Goal: Communication & Community: Connect with others

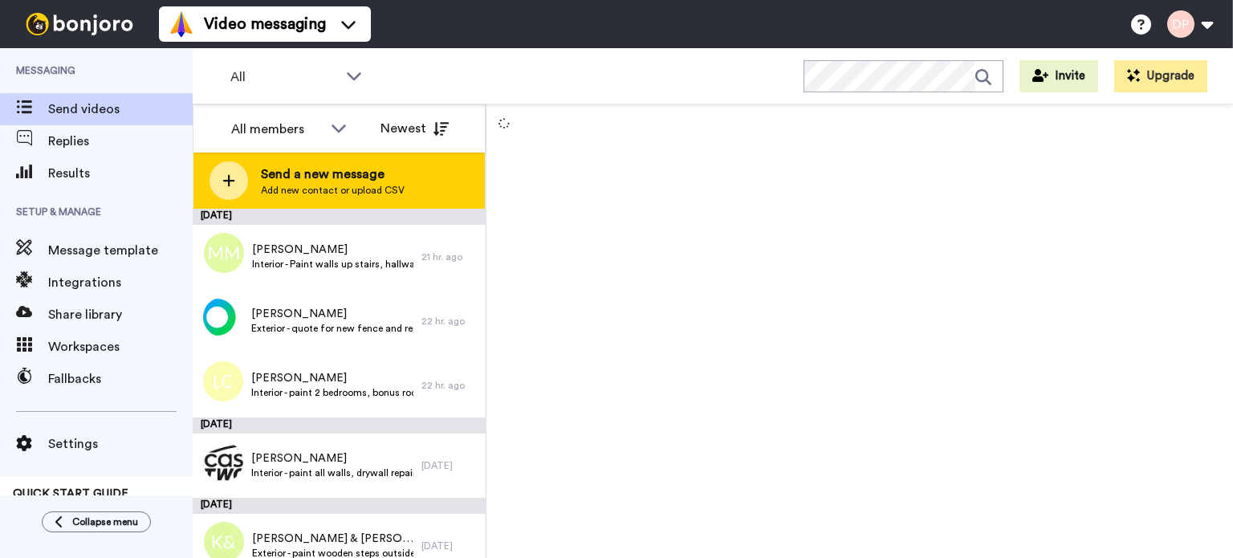
click at [299, 177] on span "Send a new message" at bounding box center [333, 174] width 144 height 19
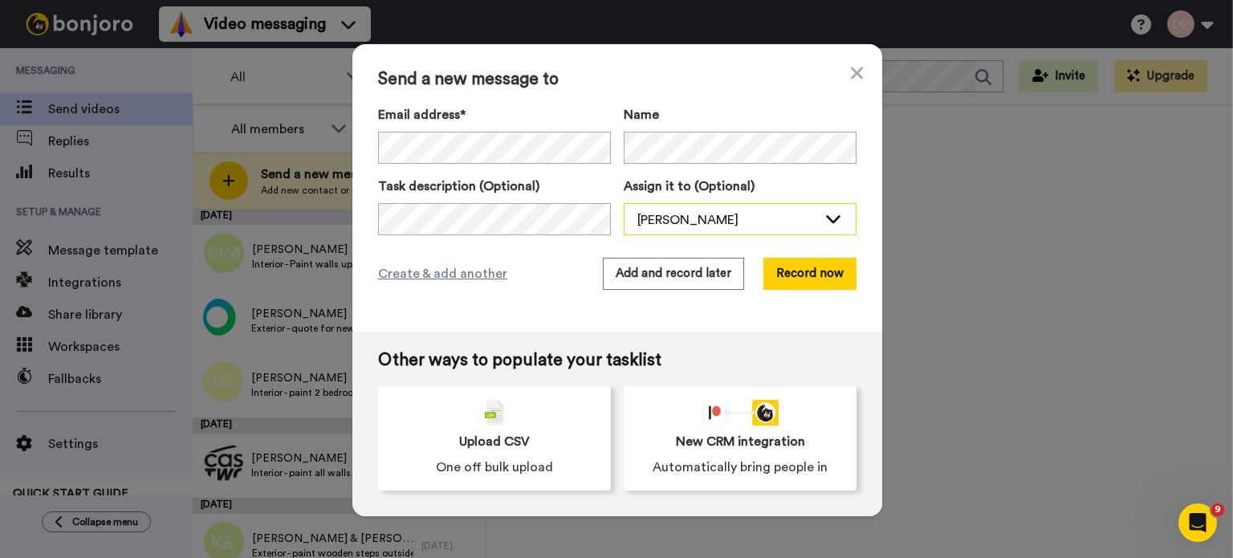
click at [722, 226] on div "[PERSON_NAME]" at bounding box center [727, 219] width 180 height 19
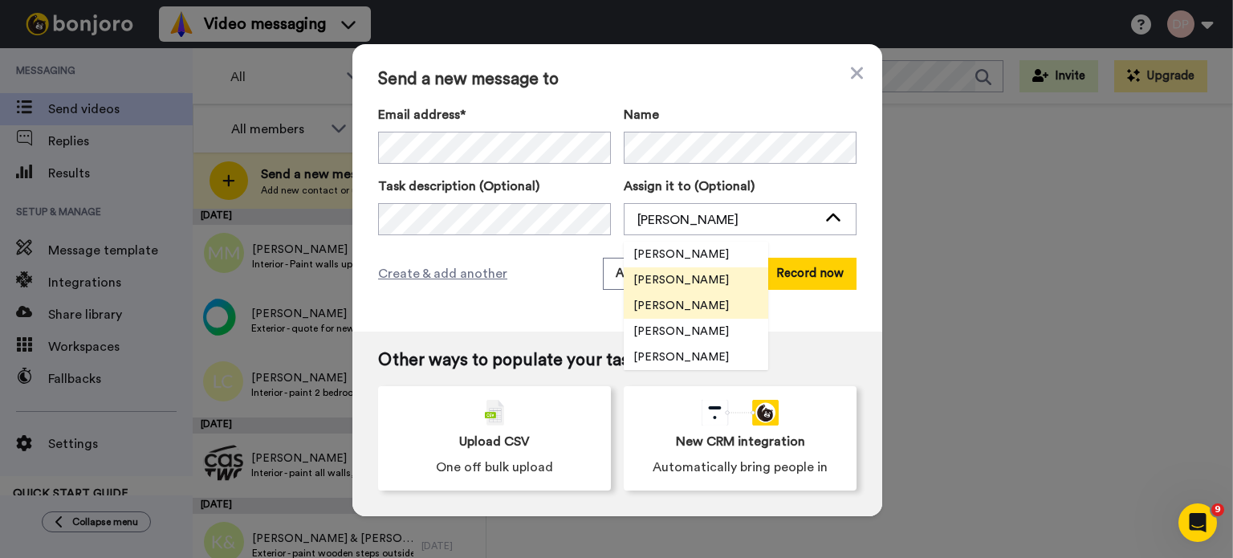
click at [677, 309] on span "[PERSON_NAME]" at bounding box center [681, 306] width 115 height 16
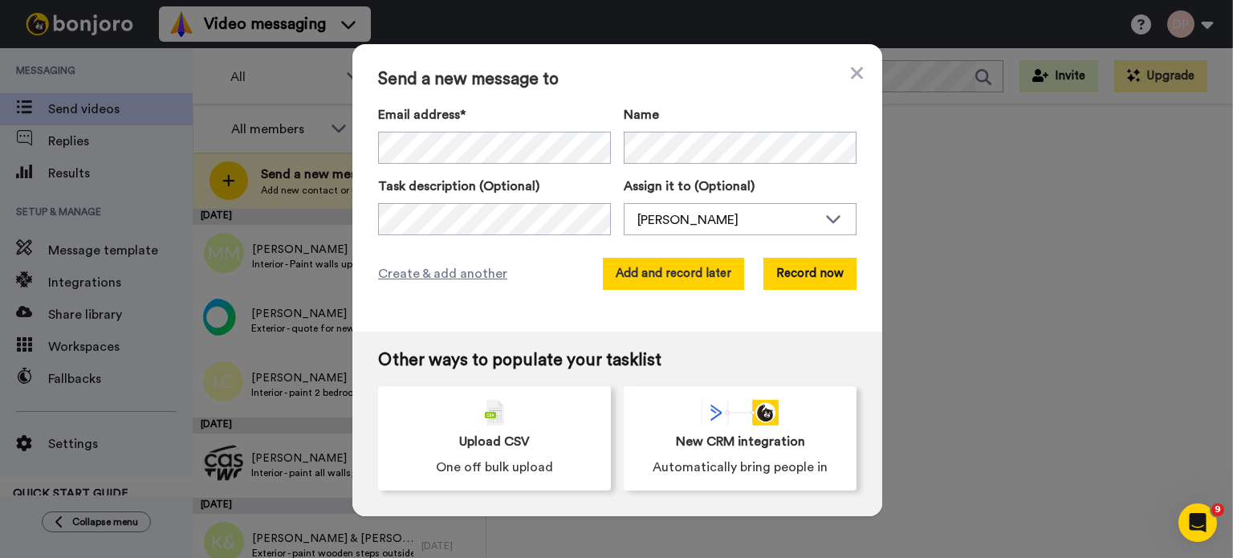
click at [637, 269] on button "Add and record later" at bounding box center [673, 274] width 141 height 32
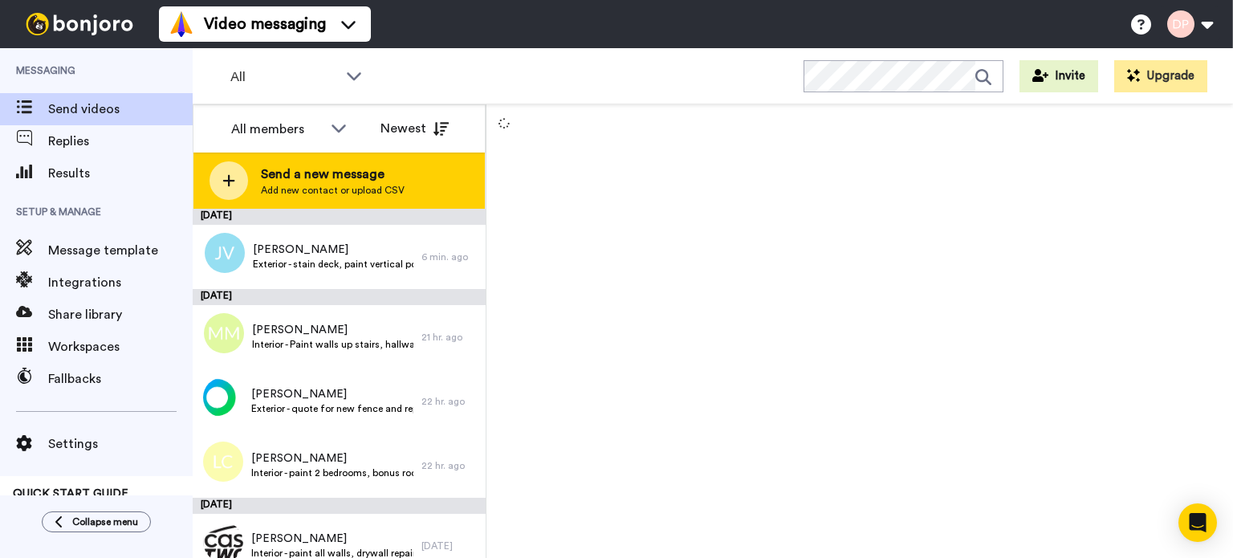
click at [289, 180] on span "Send a new message" at bounding box center [333, 174] width 144 height 19
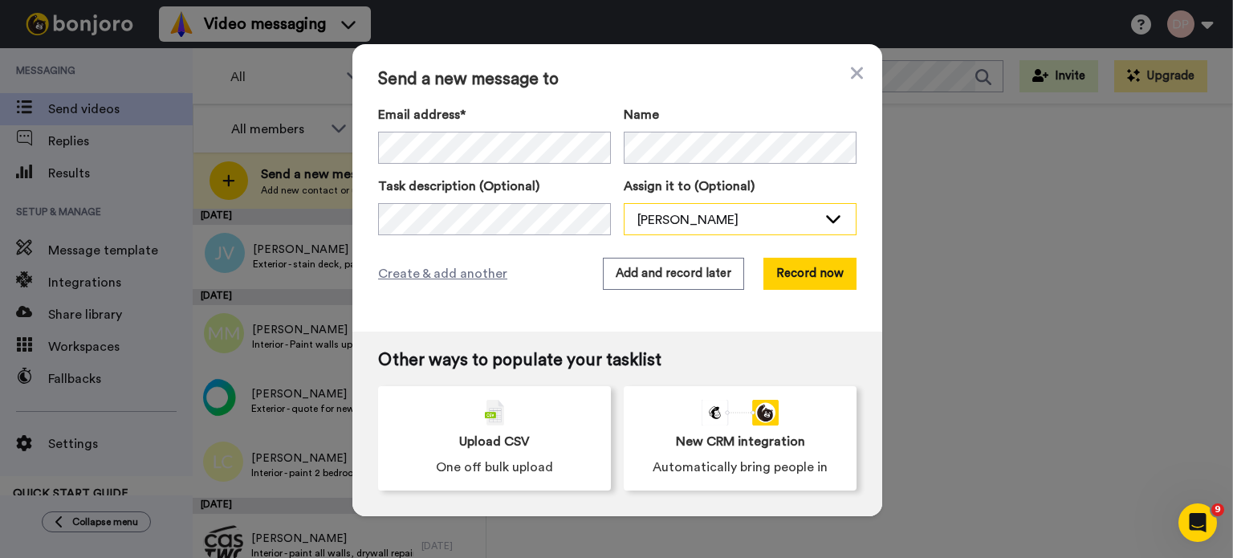
click at [650, 218] on div "[PERSON_NAME]" at bounding box center [727, 219] width 180 height 19
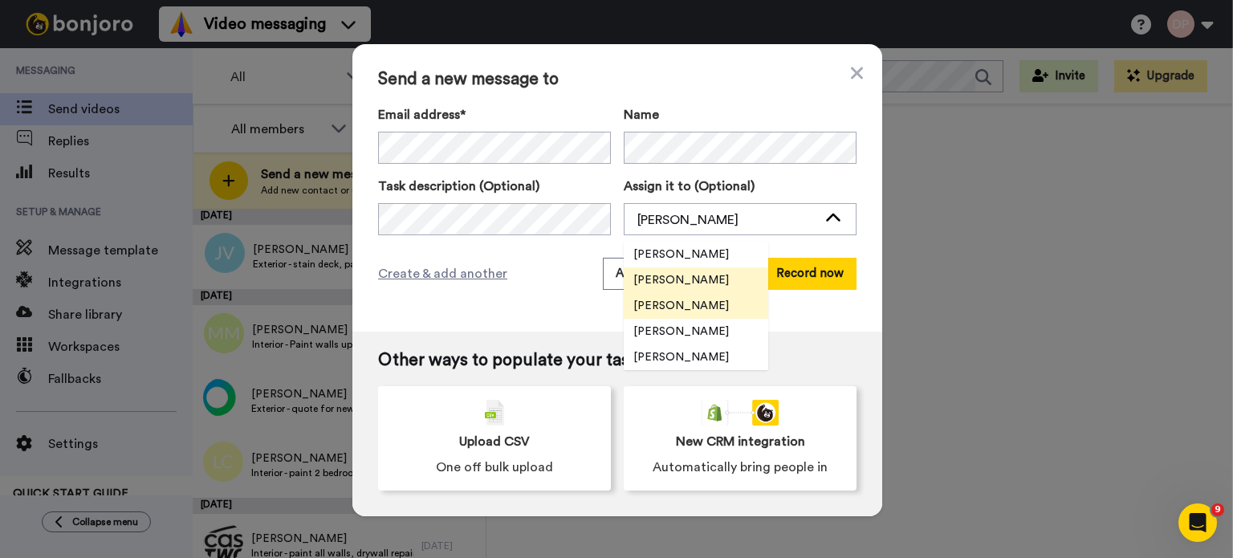
click at [681, 300] on span "[PERSON_NAME]" at bounding box center [681, 306] width 115 height 16
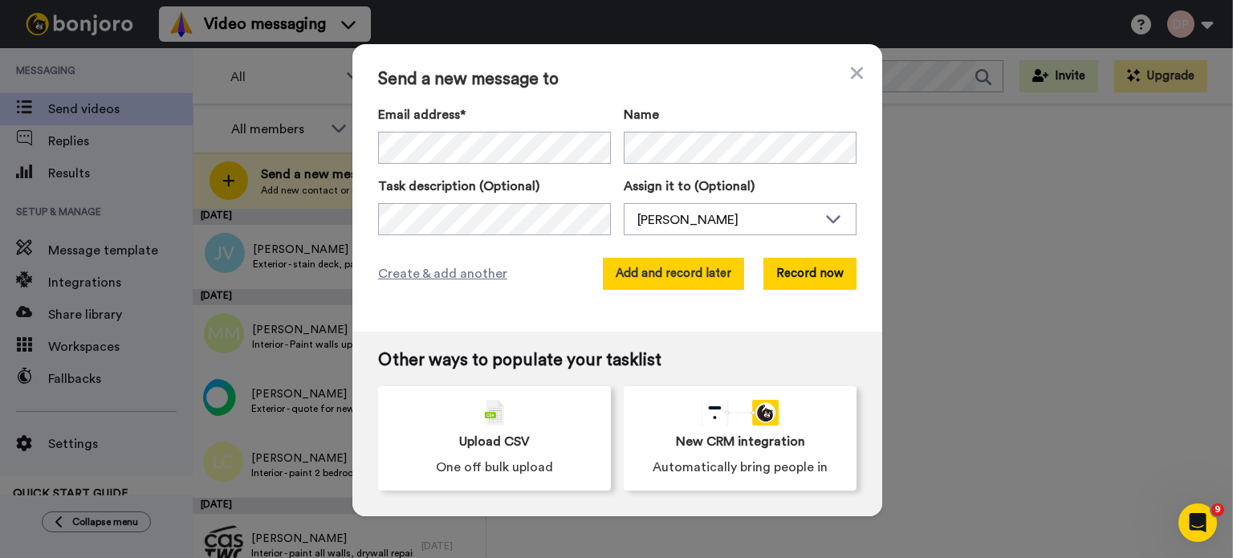
click at [668, 274] on button "Add and record later" at bounding box center [673, 274] width 141 height 32
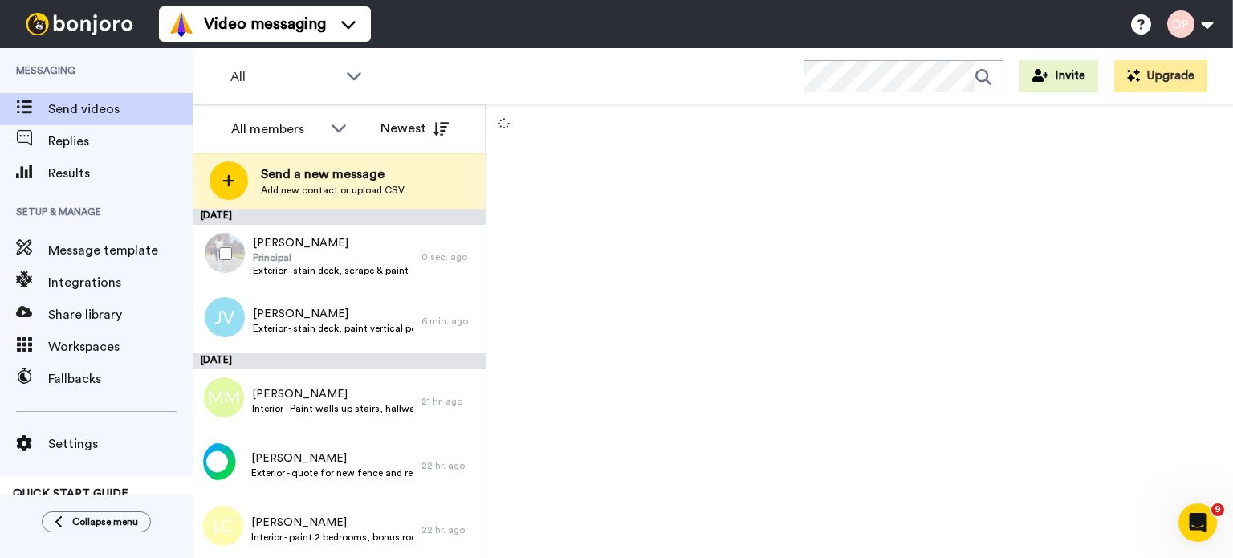
click at [211, 253] on div at bounding box center [222, 254] width 58 height 56
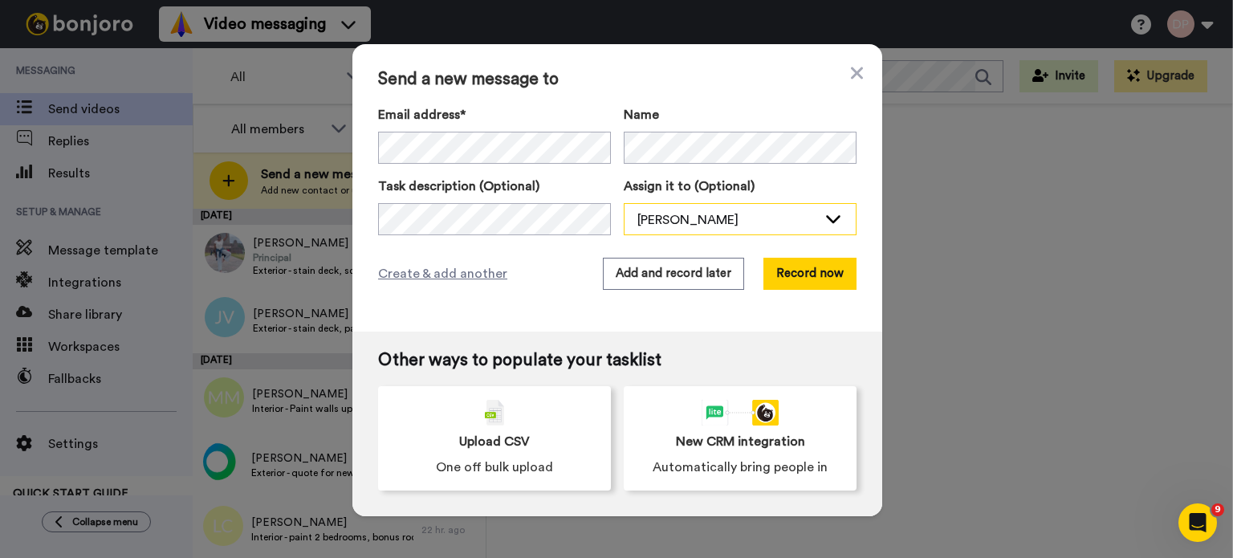
click at [681, 217] on div "[PERSON_NAME]" at bounding box center [727, 219] width 180 height 19
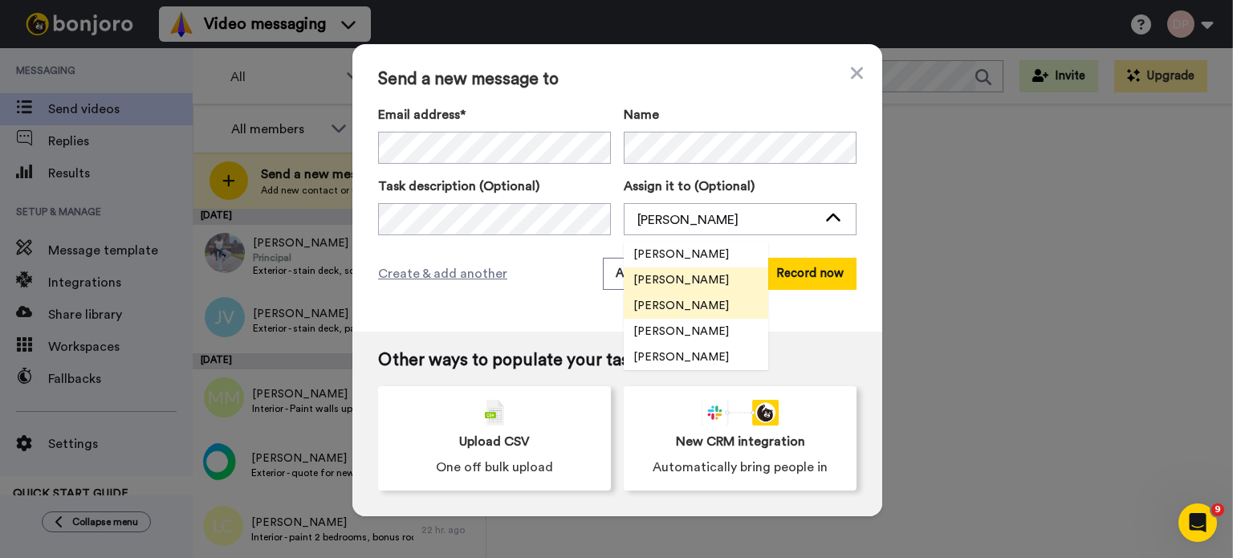
click at [671, 302] on span "[PERSON_NAME]" at bounding box center [681, 306] width 115 height 16
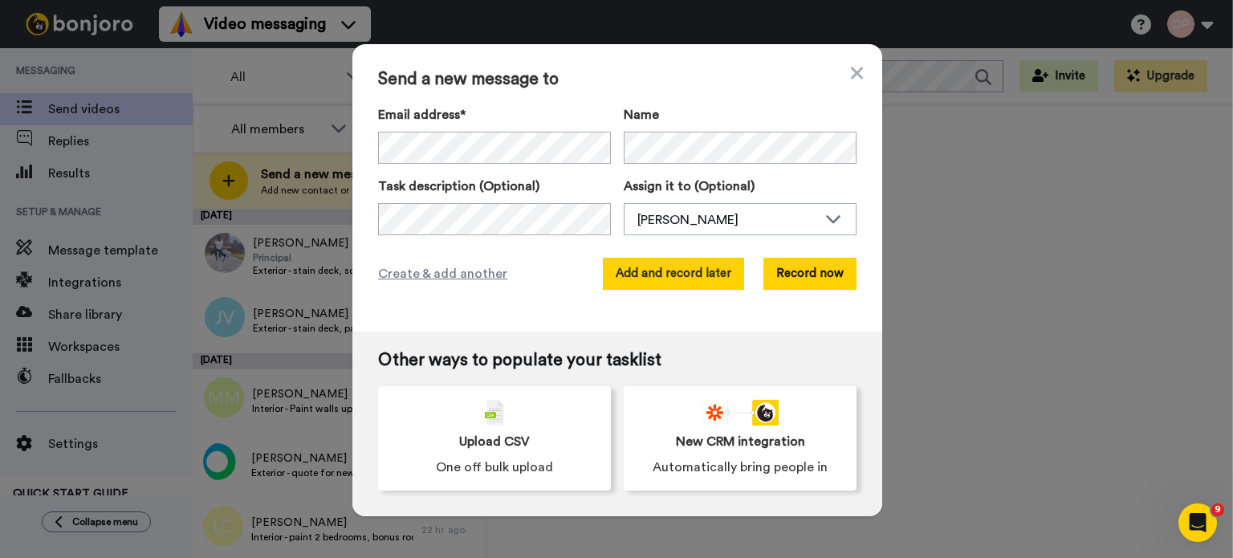
click at [665, 277] on button "Add and record later" at bounding box center [673, 274] width 141 height 32
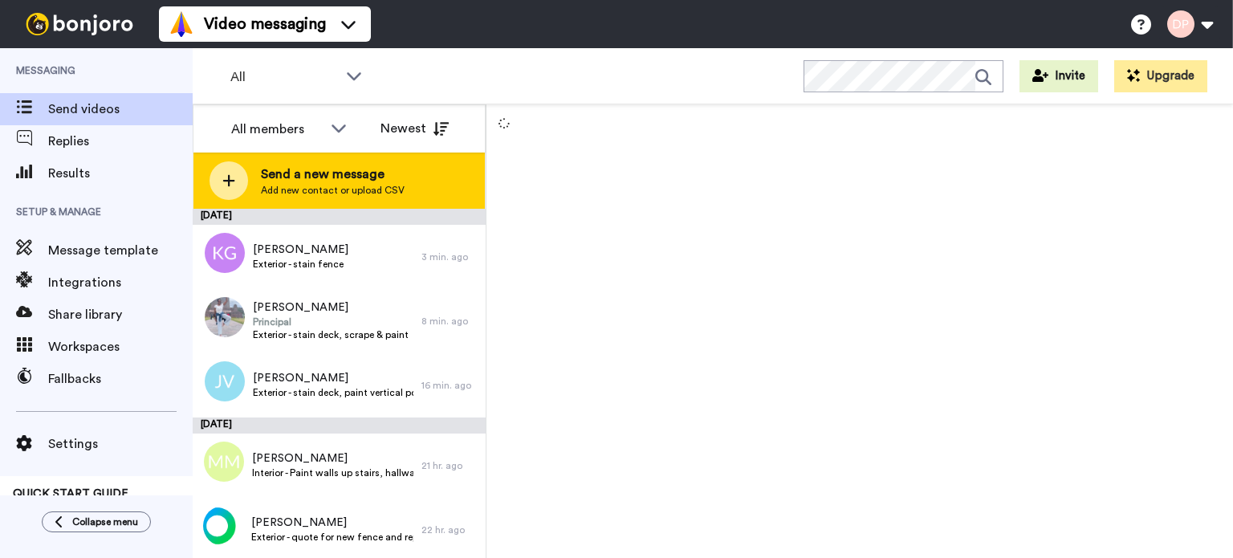
click at [323, 179] on span "Send a new message" at bounding box center [333, 174] width 144 height 19
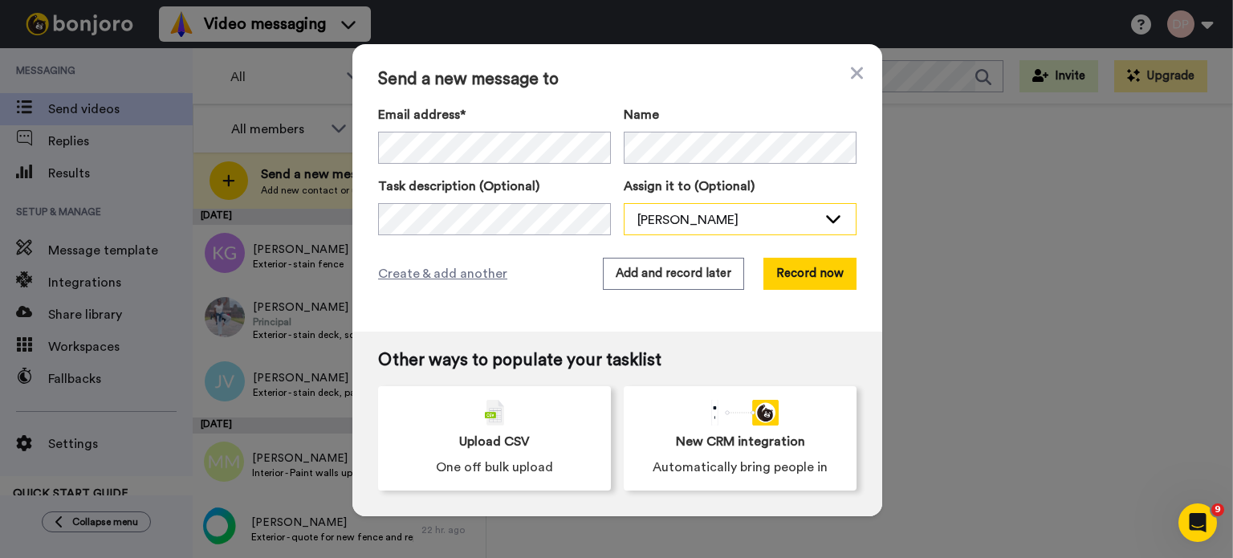
click at [653, 211] on div "[PERSON_NAME]" at bounding box center [727, 219] width 180 height 19
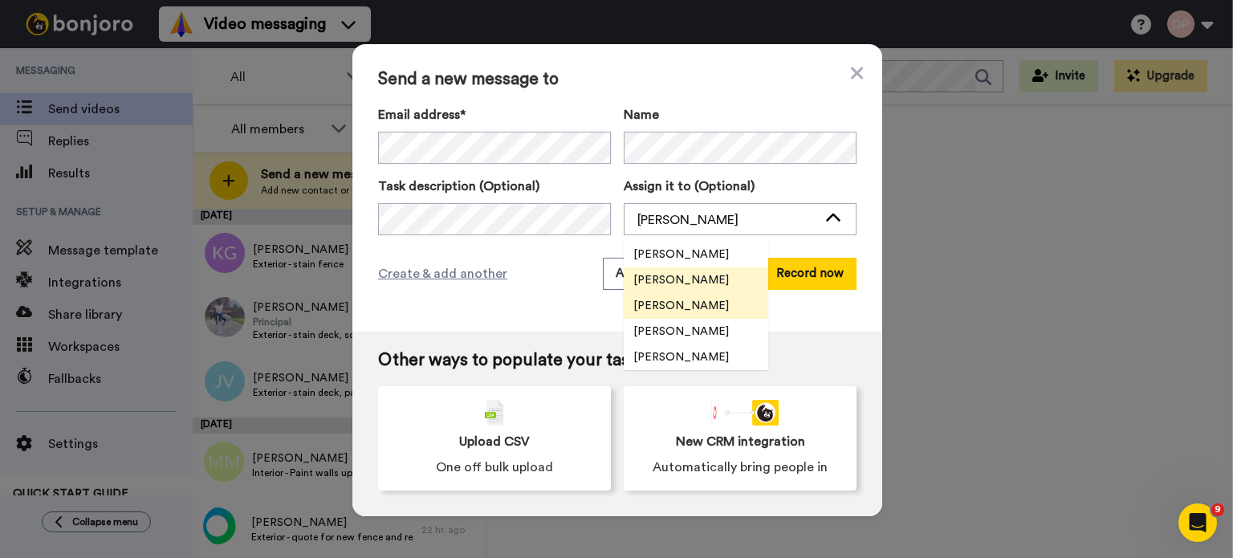
click at [686, 298] on span "[PERSON_NAME]" at bounding box center [681, 306] width 115 height 16
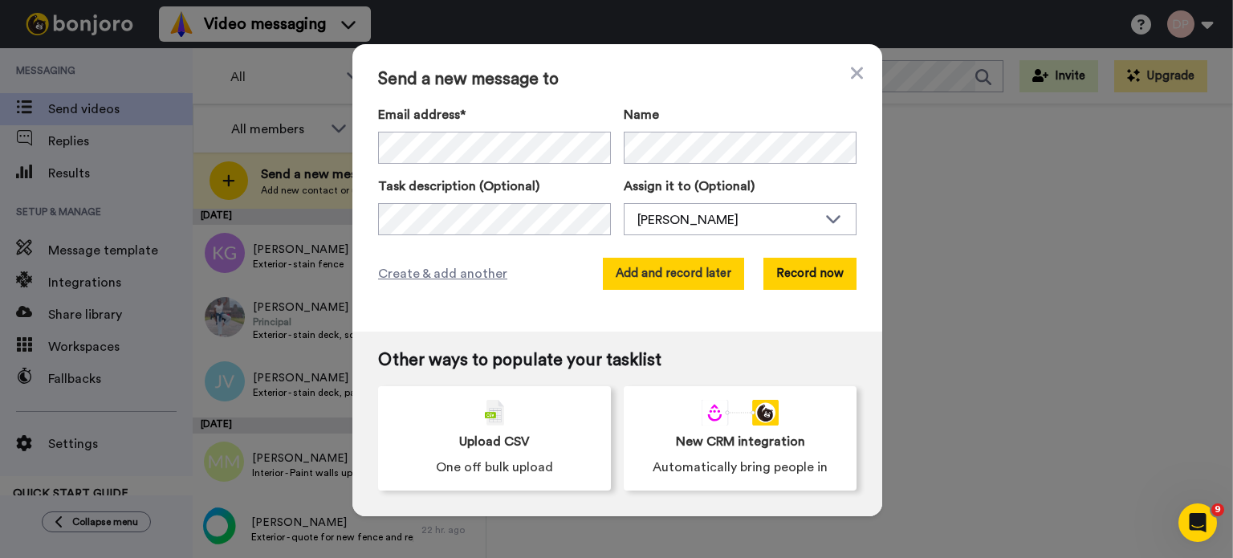
click at [661, 274] on button "Add and record later" at bounding box center [673, 274] width 141 height 32
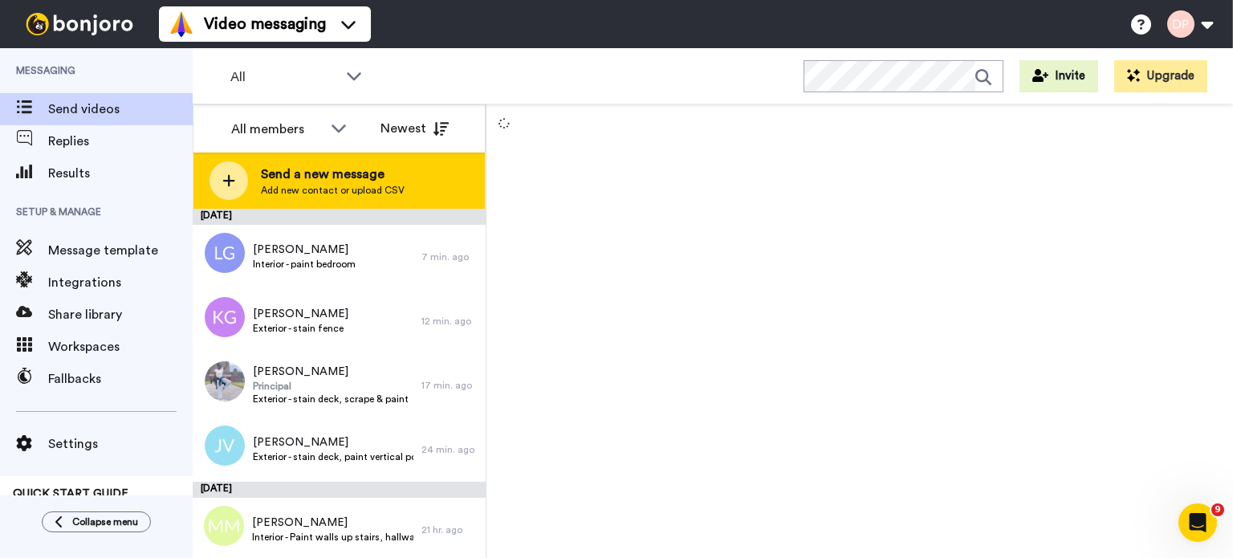
click at [324, 180] on span "Send a new message" at bounding box center [333, 174] width 144 height 19
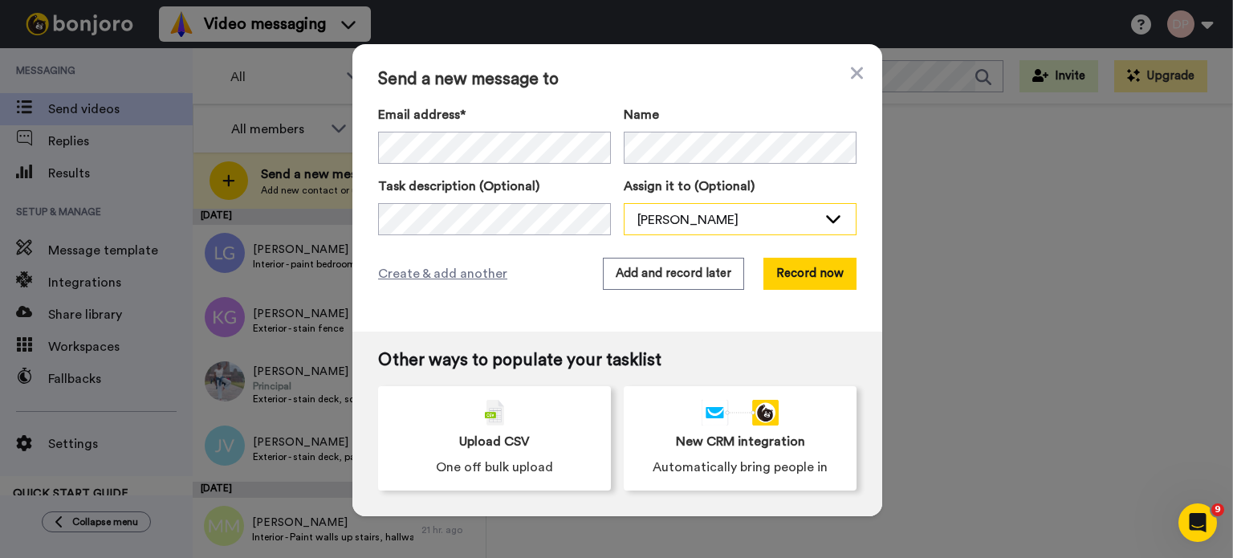
click at [685, 214] on div "[PERSON_NAME]" at bounding box center [727, 219] width 180 height 19
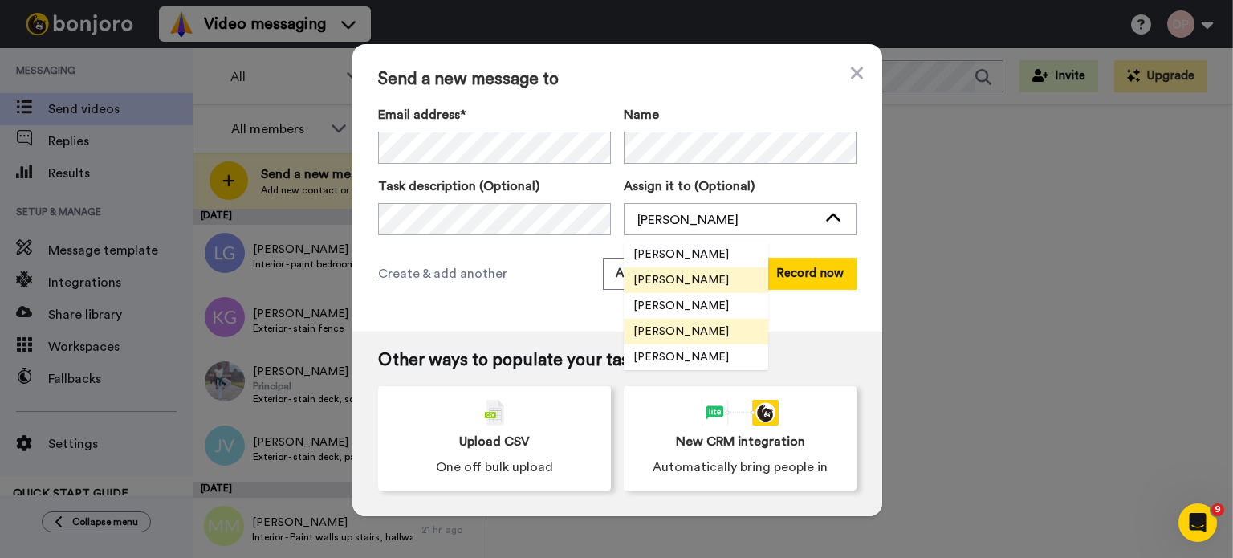
click at [670, 320] on li "[PERSON_NAME]" at bounding box center [696, 332] width 144 height 26
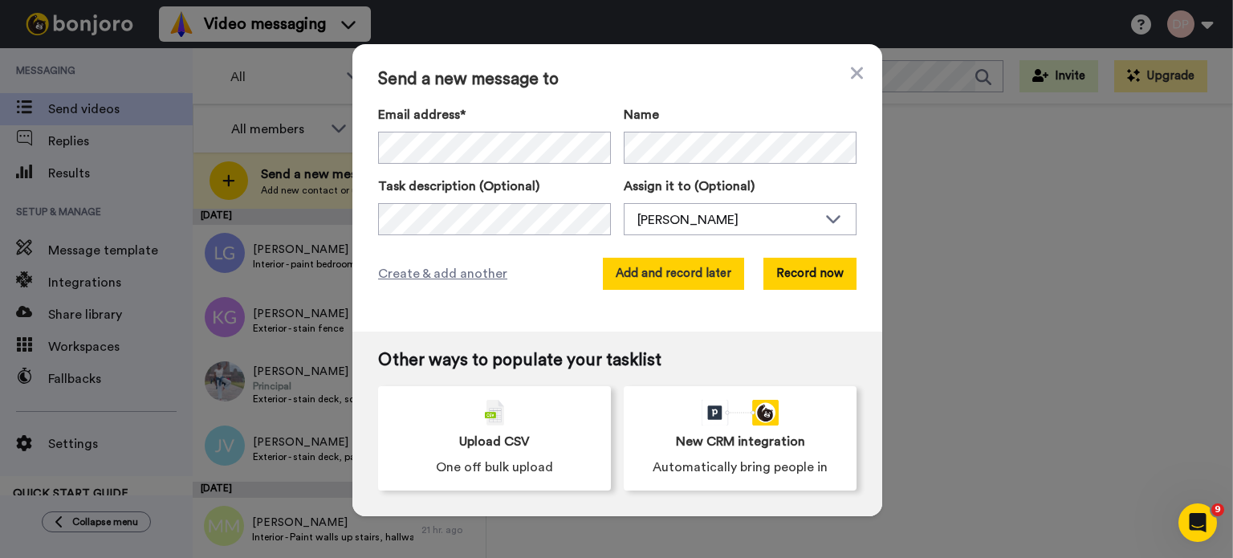
click at [669, 269] on button "Add and record later" at bounding box center [673, 274] width 141 height 32
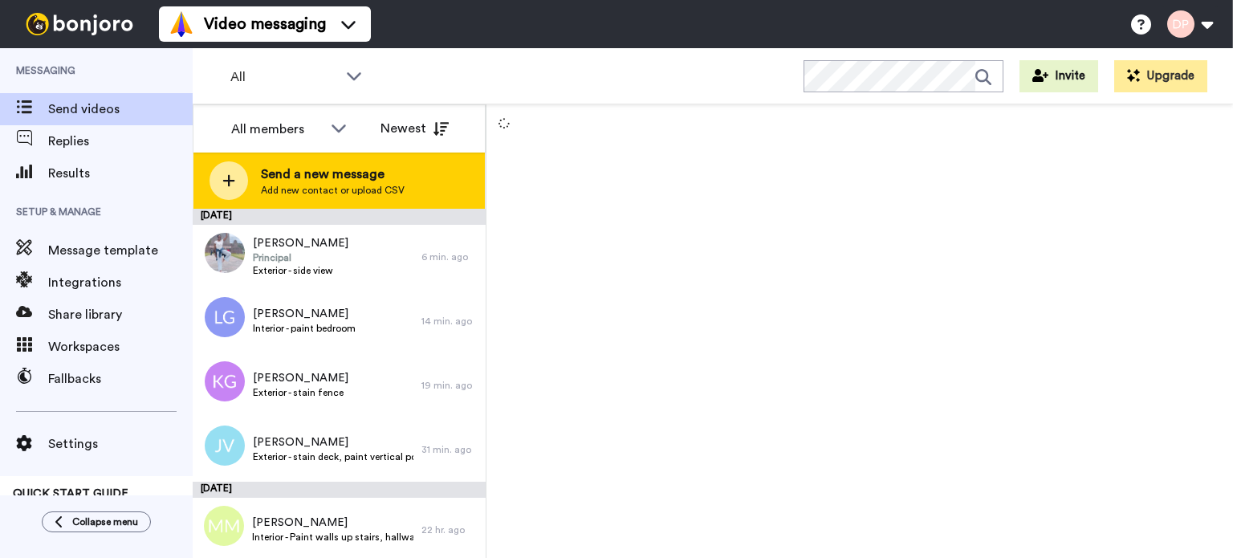
click at [302, 173] on span "Send a new message" at bounding box center [333, 174] width 144 height 19
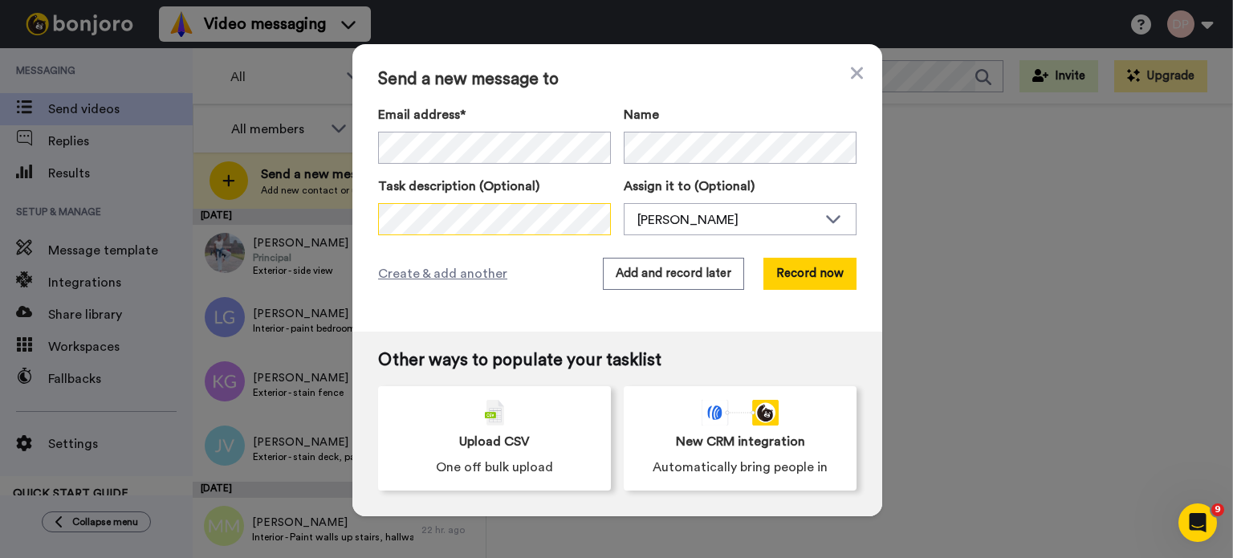
scroll to position [0, 25]
click at [639, 222] on div "[PERSON_NAME]" at bounding box center [727, 219] width 180 height 19
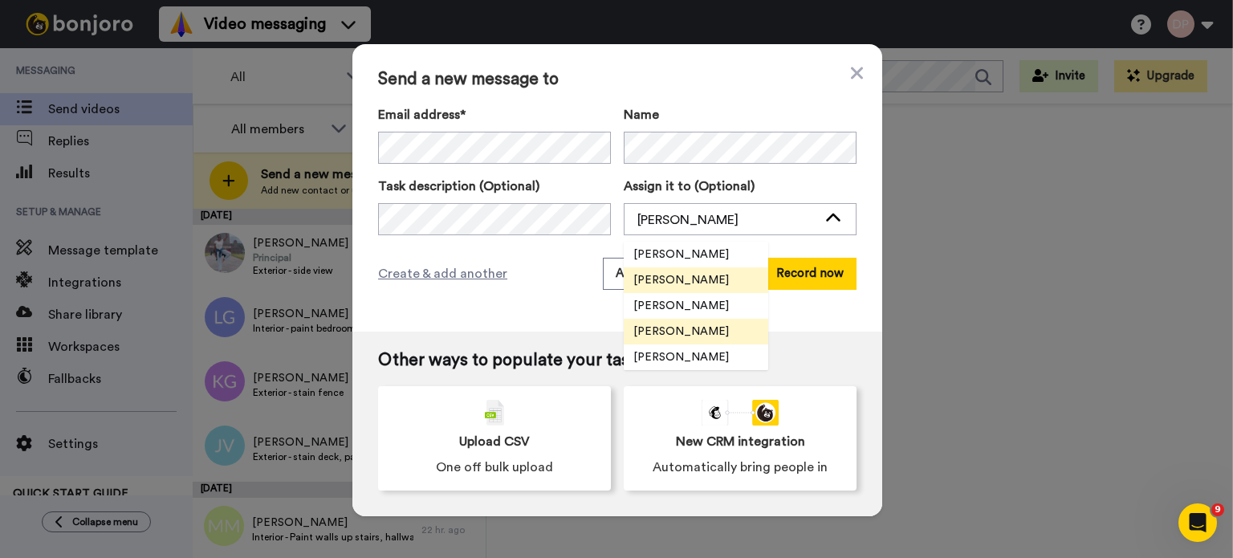
click at [683, 325] on span "[PERSON_NAME]" at bounding box center [681, 331] width 115 height 16
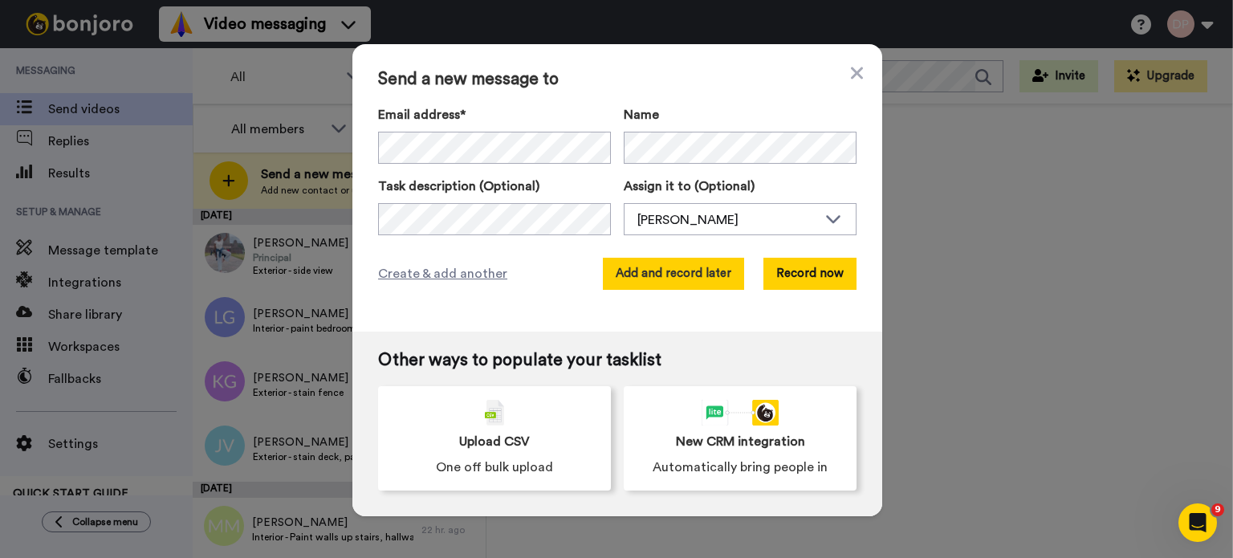
click at [675, 274] on button "Add and record later" at bounding box center [673, 274] width 141 height 32
